Goal: Check status: Check status

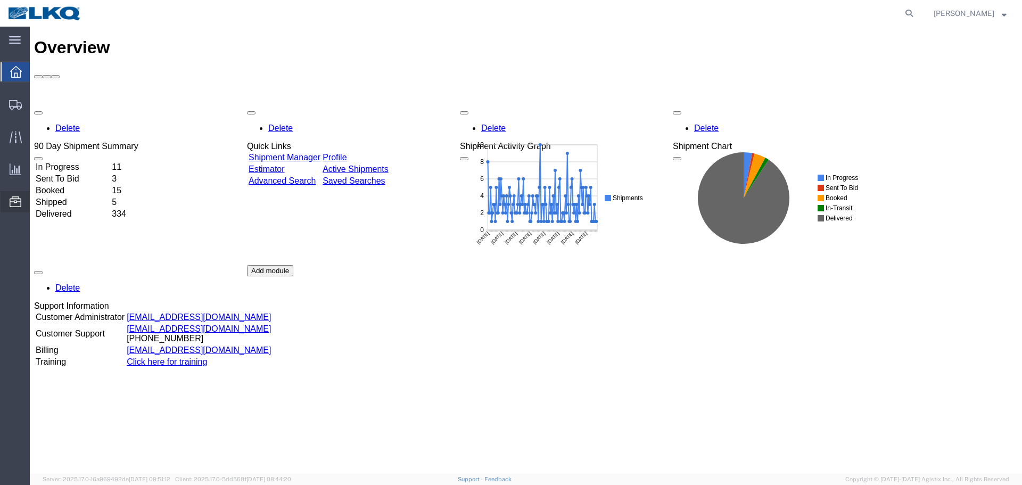
click at [0, 0] on span "Location Appointment" at bounding box center [0, 0] width 0 height 0
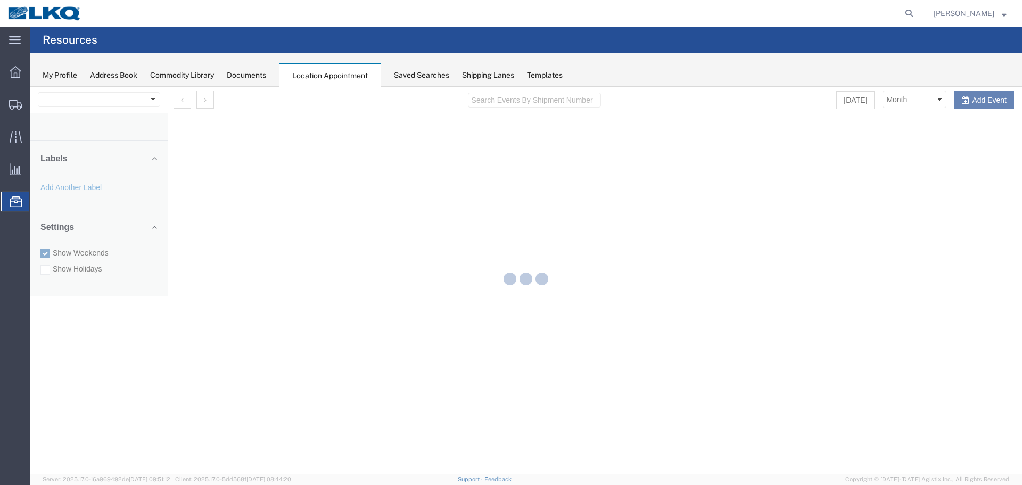
select select "28018"
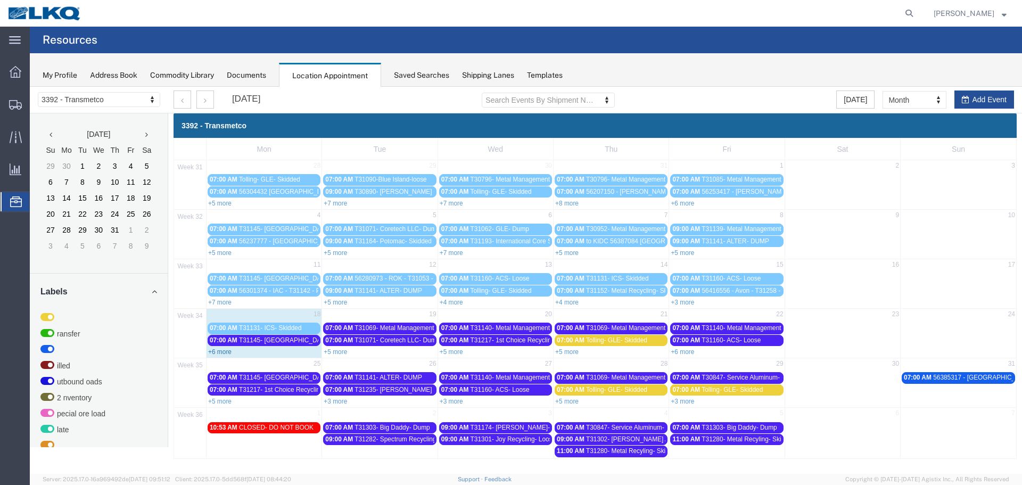
click at [225, 350] on link "+6 more" at bounding box center [219, 351] width 23 height 7
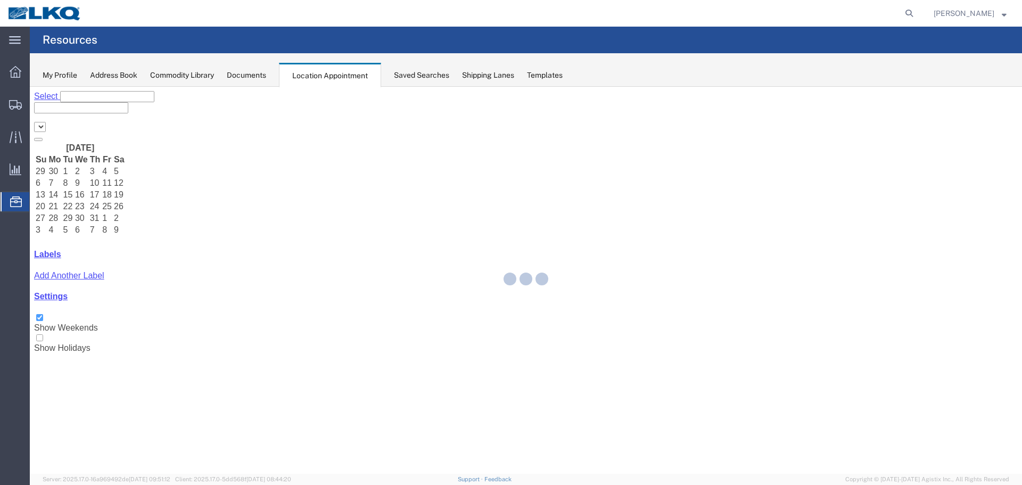
select select "28018"
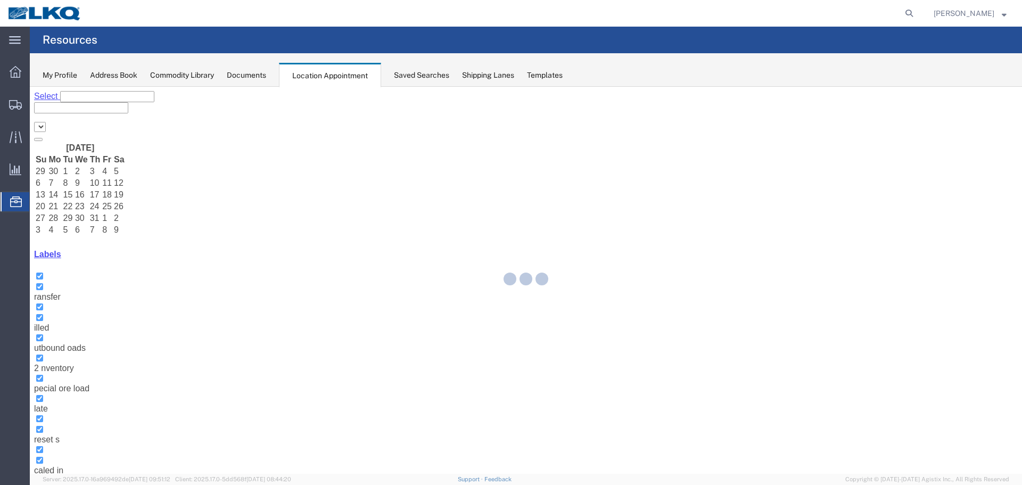
select select "28018"
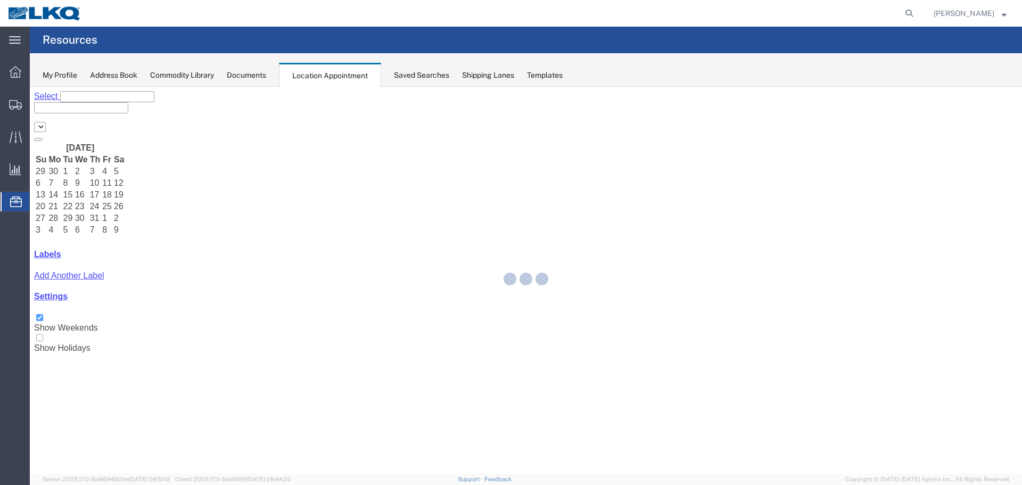
select select "28018"
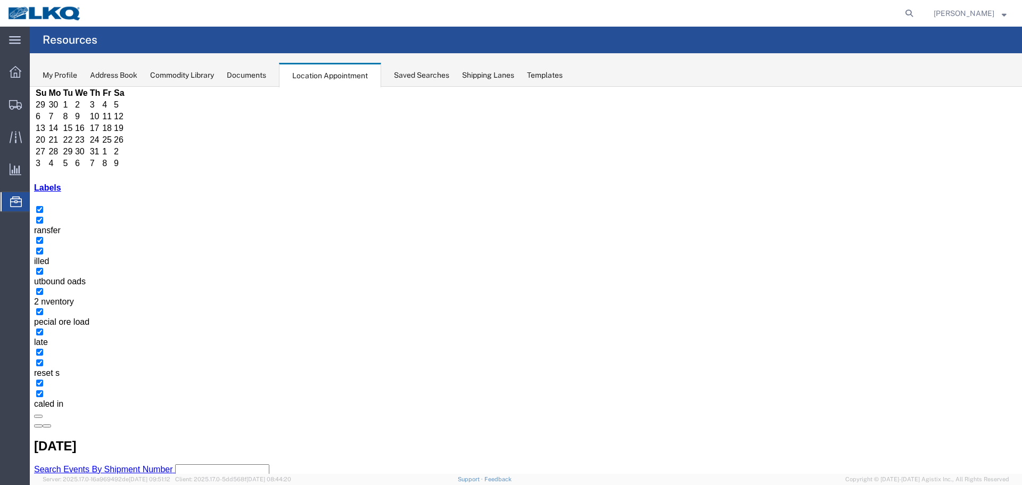
scroll to position [68, 0]
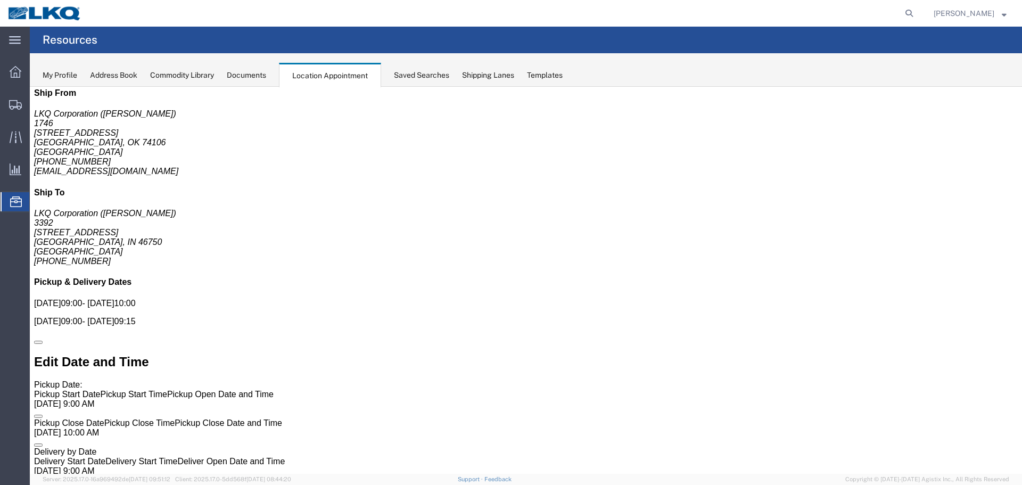
scroll to position [0, 0]
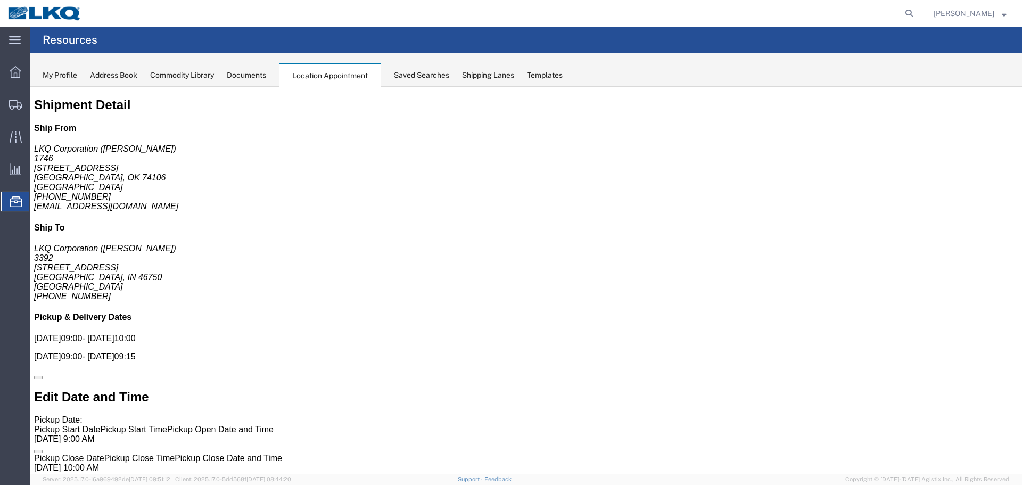
click at [0, 0] on span "Location Appointment" at bounding box center [0, 0] width 0 height 0
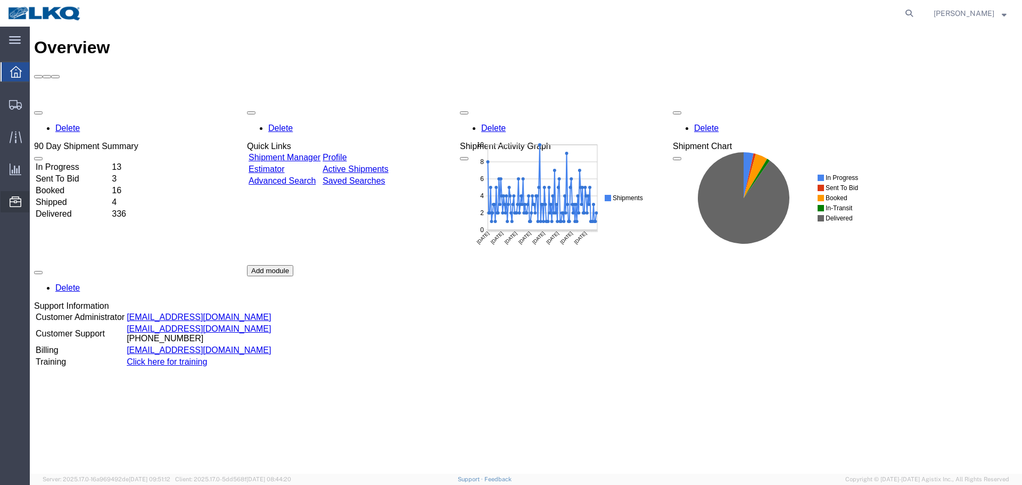
click at [0, 0] on span "Location Appointment" at bounding box center [0, 0] width 0 height 0
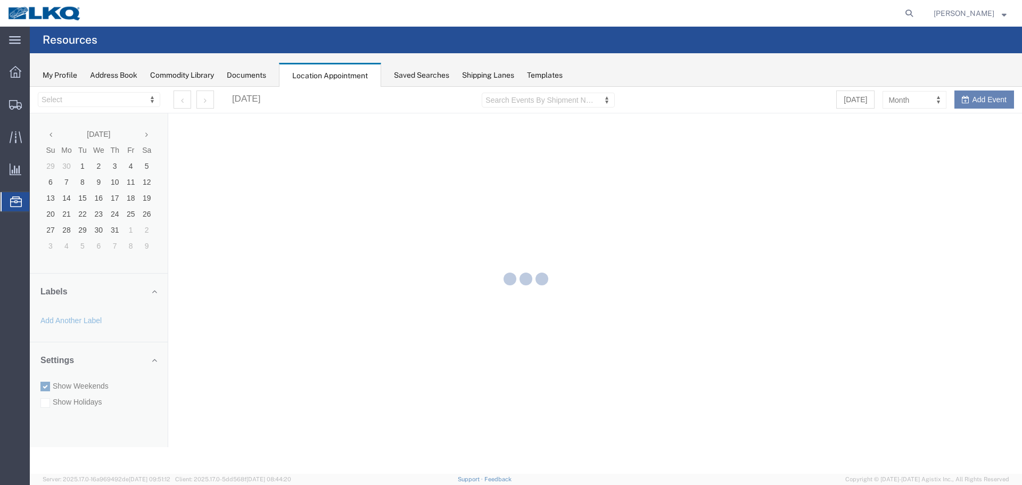
select select "28018"
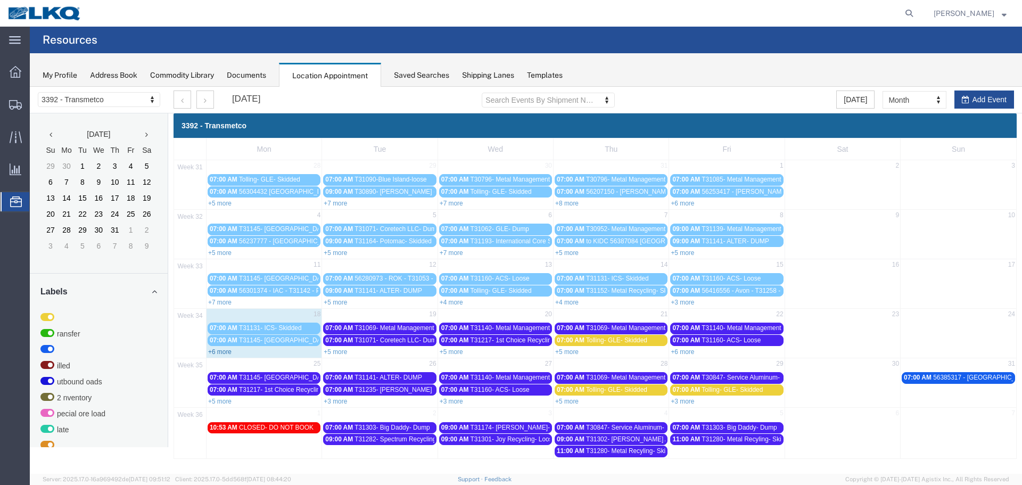
click at [224, 351] on link "+6 more" at bounding box center [219, 351] width 23 height 7
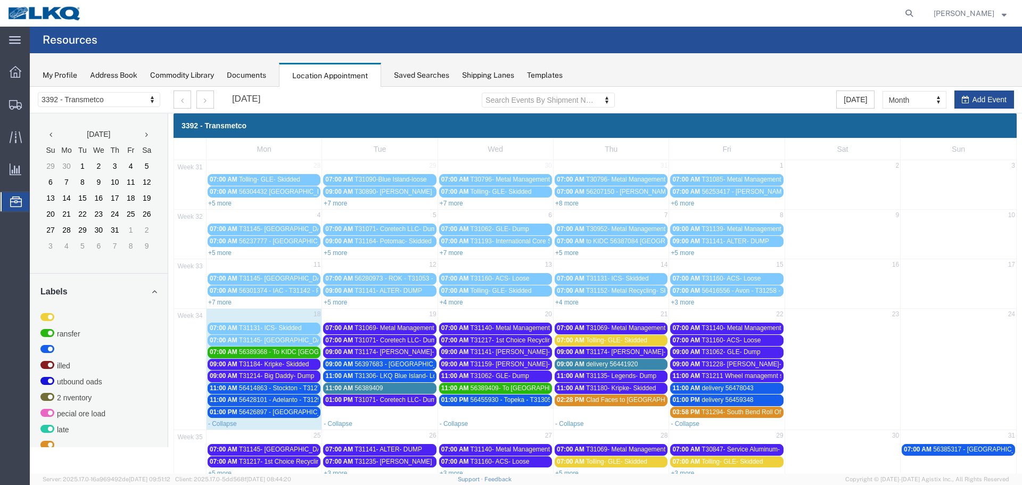
click at [395, 326] on span "T31069- Metal Management- Skidded" at bounding box center [407, 327] width 106 height 7
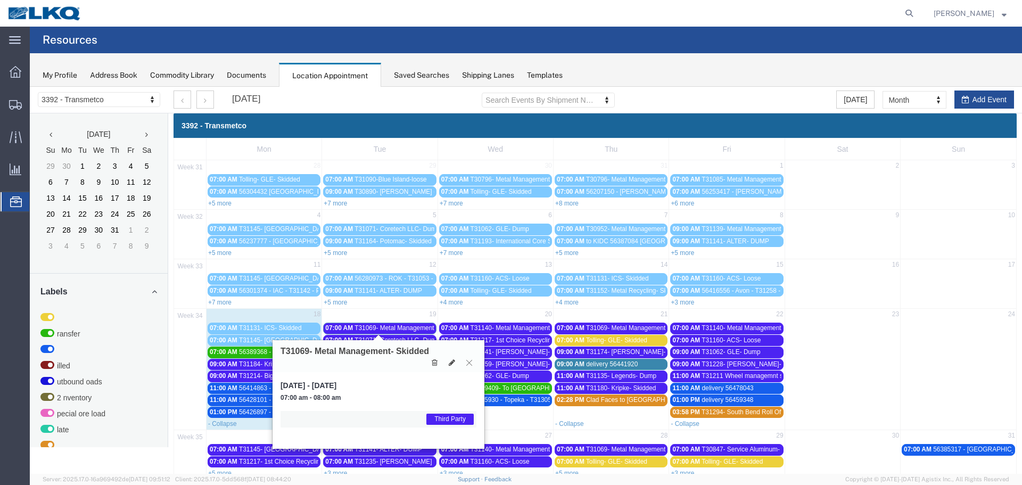
drag, startPoint x: 467, startPoint y: 365, endPoint x: 460, endPoint y: 361, distance: 7.6
click at [467, 364] on icon at bounding box center [469, 362] width 6 height 6
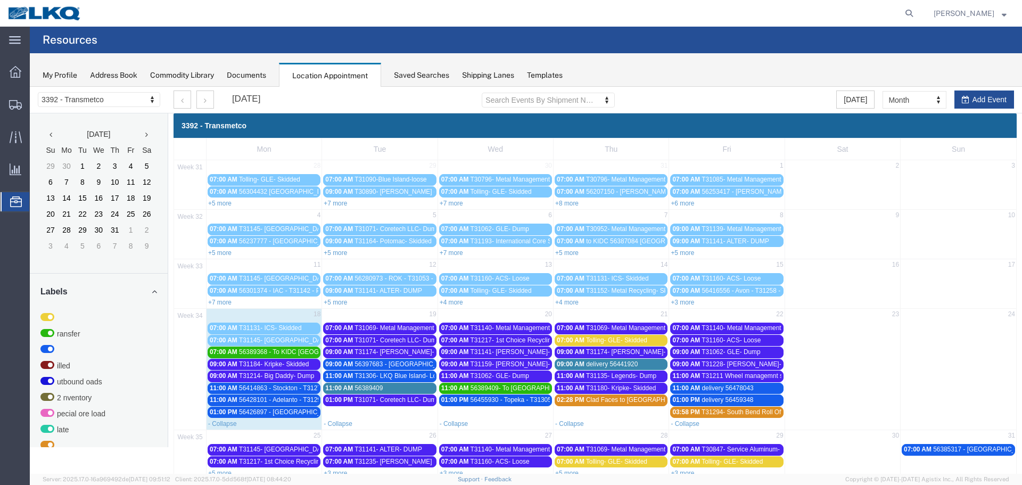
click at [401, 342] on span "T31071- Coretech LLC- Dump" at bounding box center [396, 339] width 85 height 7
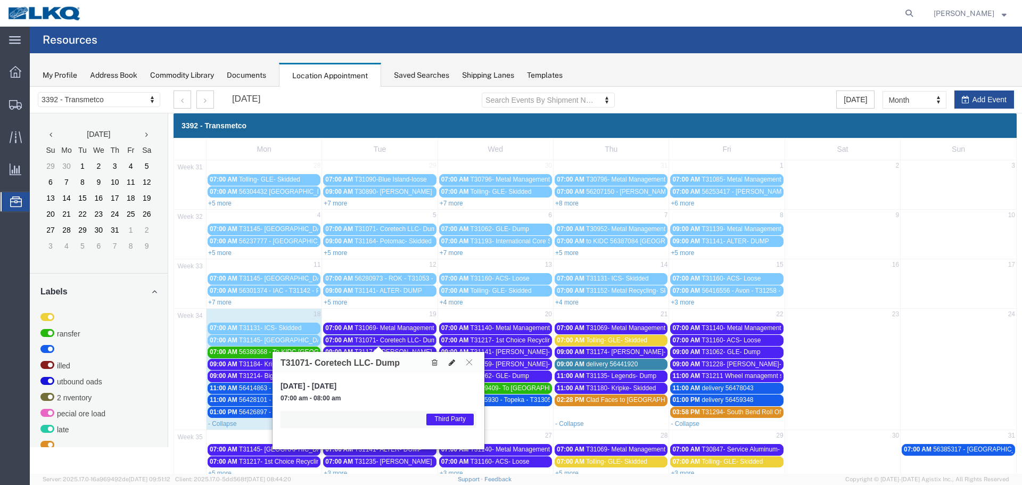
drag, startPoint x: 471, startPoint y: 363, endPoint x: 457, endPoint y: 358, distance: 15.0
click at [471, 363] on icon at bounding box center [469, 362] width 6 height 6
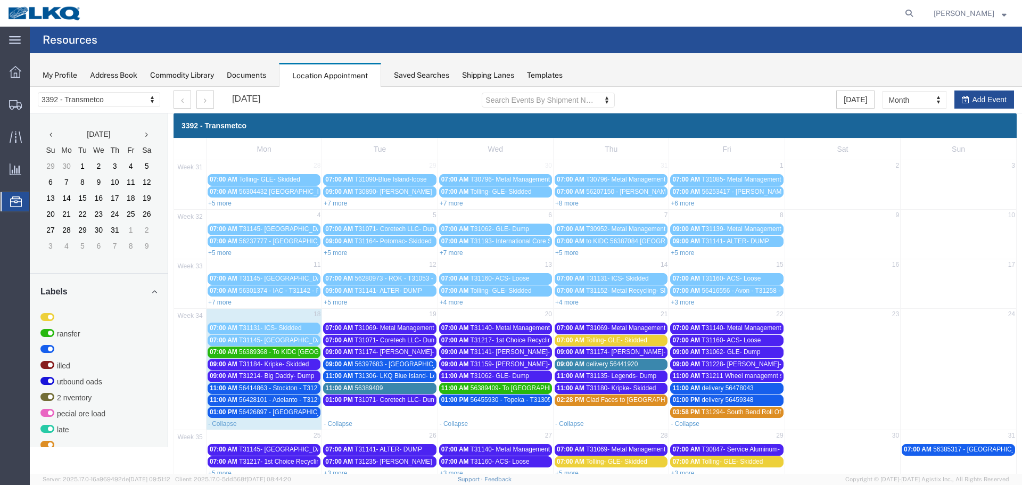
click at [411, 348] on link "09:00 AM T31174- [PERSON_NAME]- Skidded" at bounding box center [379, 351] width 113 height 11
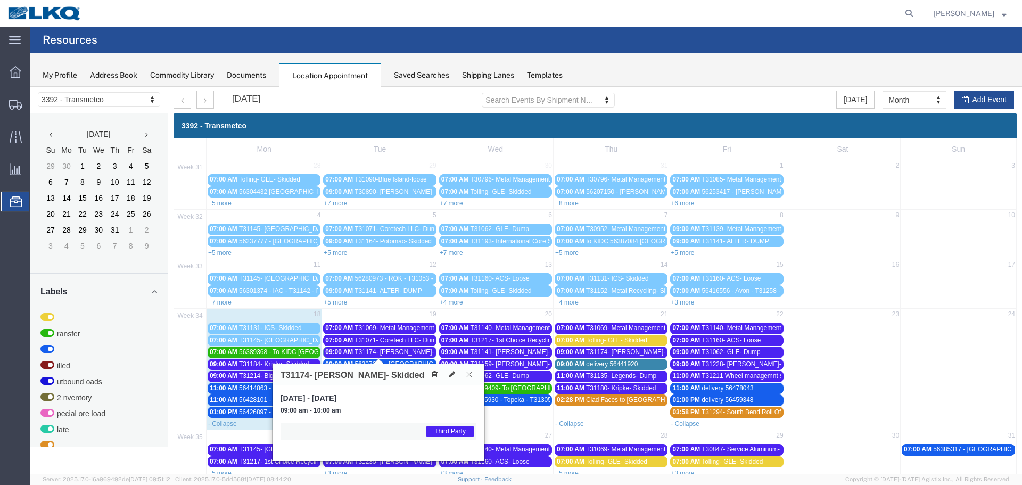
click at [467, 374] on icon at bounding box center [469, 374] width 6 height 6
